Goal: Task Accomplishment & Management: Manage account settings

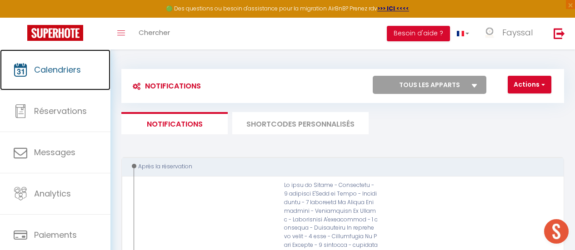
drag, startPoint x: 0, startPoint y: 0, endPoint x: 88, endPoint y: 75, distance: 115.7
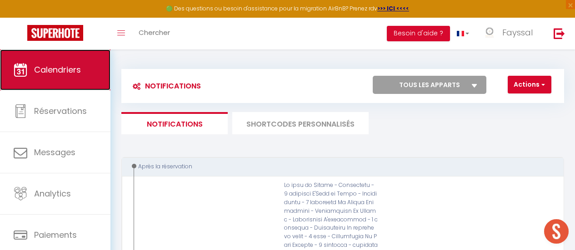
click at [88, 75] on link "Calendriers" at bounding box center [55, 70] width 110 height 41
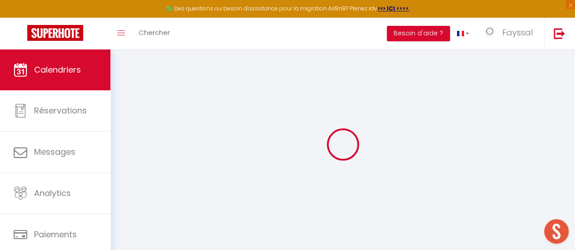
select select
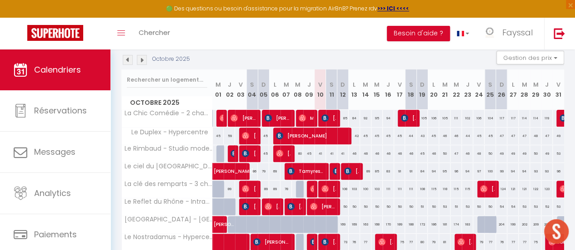
scroll to position [96, 0]
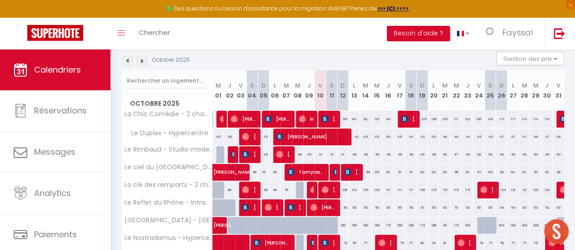
click at [354, 138] on div "42" at bounding box center [354, 137] width 11 height 17
type input "42"
select select "1"
type input "Lun 13 Octobre 2025"
type input "[DATE]"
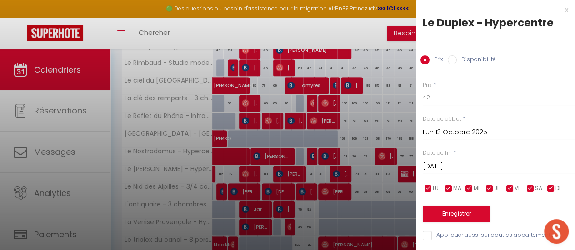
scroll to position [215, 0]
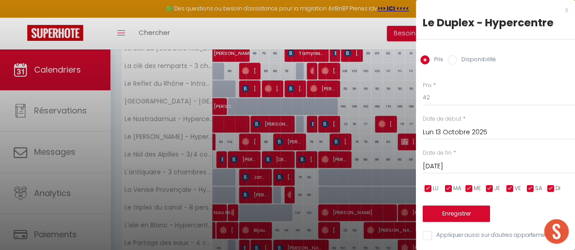
click at [451, 55] on input "Disponibilité" at bounding box center [452, 59] width 9 height 9
radio input "true"
radio input "false"
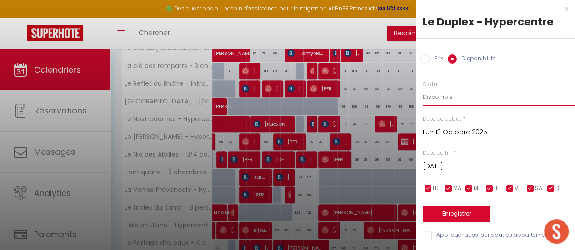
click at [457, 98] on select "Disponible Indisponible" at bounding box center [499, 97] width 152 height 17
select select "0"
click at [423, 89] on select "Disponible Indisponible" at bounding box center [499, 97] width 152 height 17
click at [463, 206] on button "Enregistrer" at bounding box center [456, 214] width 67 height 16
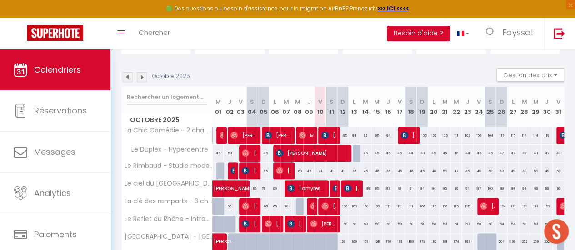
scroll to position [80, 0]
